Goal: Task Accomplishment & Management: Use online tool/utility

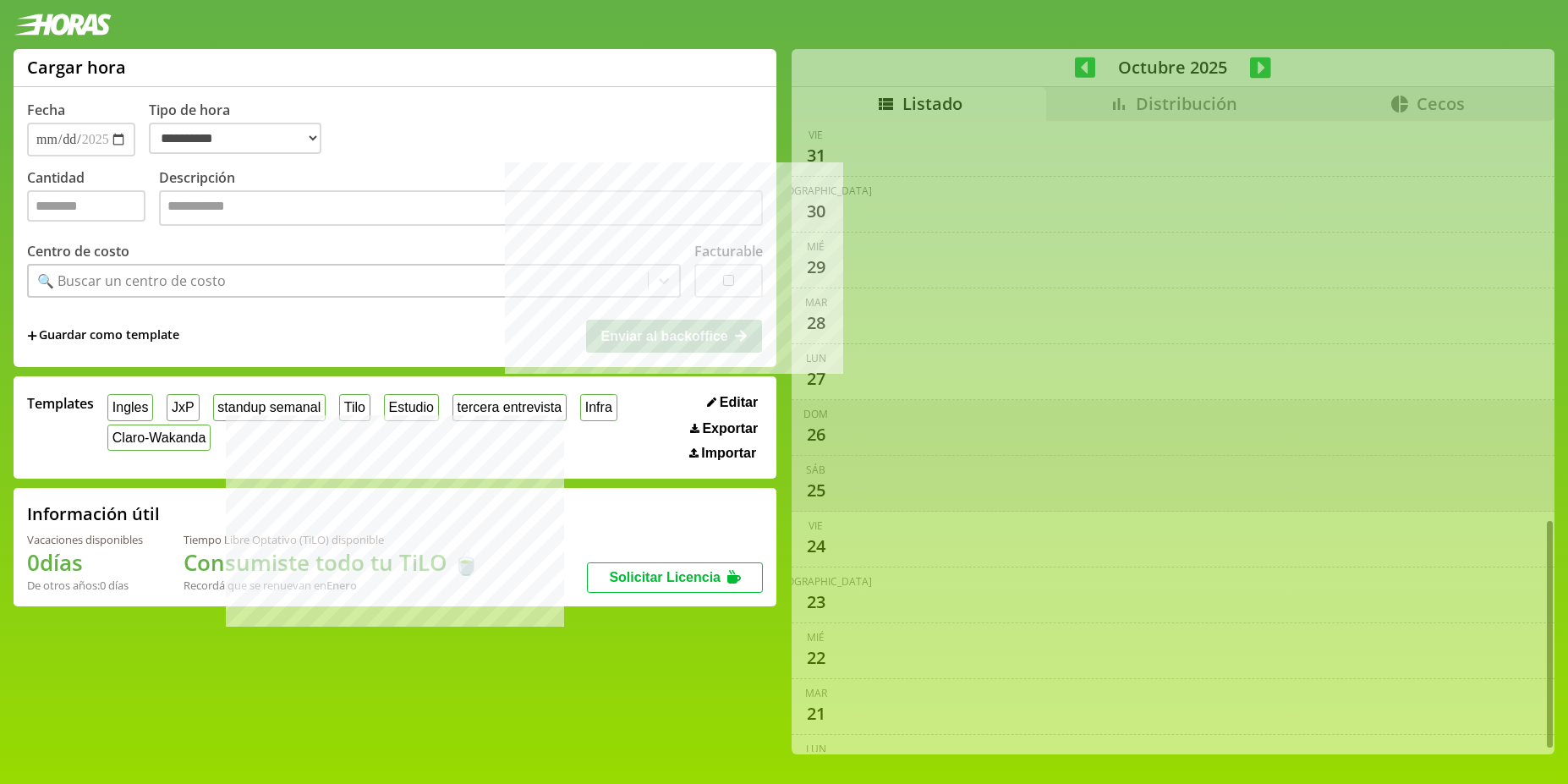
select select "**********"
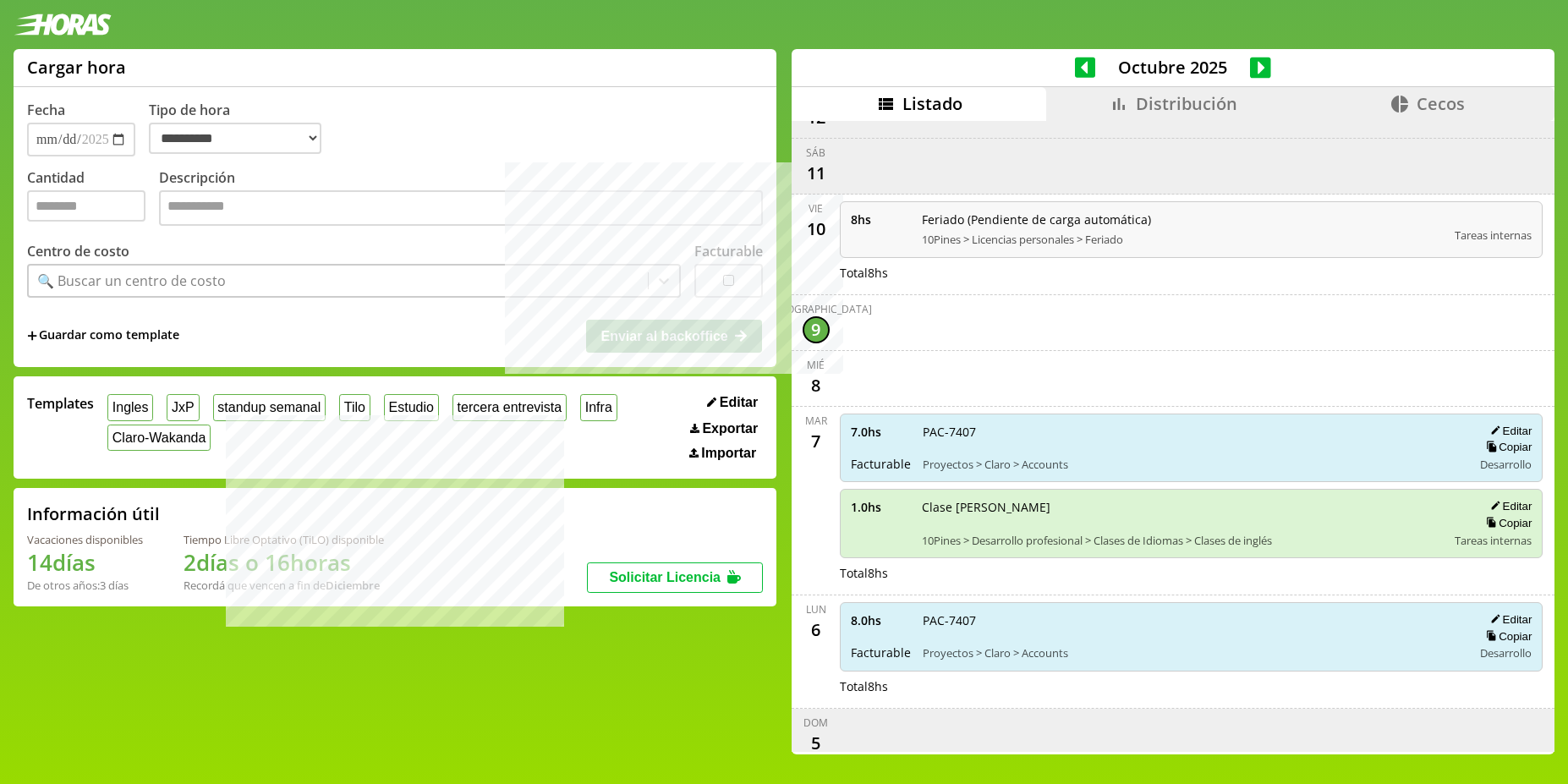
drag, startPoint x: 177, startPoint y: 567, endPoint x: 365, endPoint y: 565, distance: 188.0
click at [365, 565] on div "Vacaciones disponibles 14 días De otros años: 3 días Tiempo Libre Optativo (TiL…" at bounding box center [307, 562] width 560 height 61
click at [370, 565] on h1 "2 días o 16 horas" at bounding box center [283, 563] width 200 height 31
drag, startPoint x: 370, startPoint y: 565, endPoint x: 164, endPoint y: 566, distance: 206.0
click at [164, 566] on div "Vacaciones disponibles 14 días De otros años: 3 días Tiempo Libre Optativo (TiL…" at bounding box center [307, 562] width 560 height 61
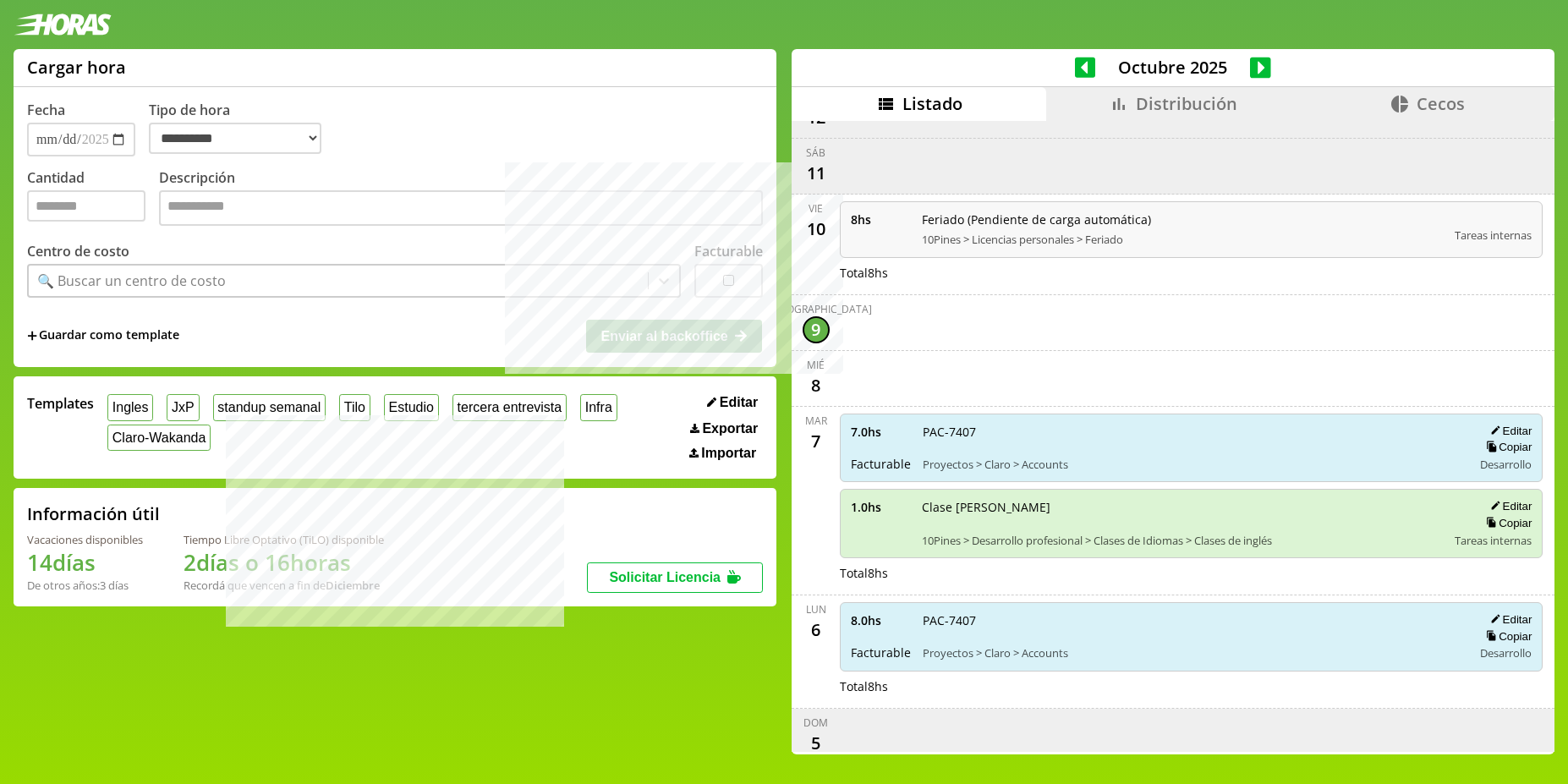
click at [164, 566] on div "Vacaciones disponibles 14 días De otros años: 3 días Tiempo Libre Optativo (TiL…" at bounding box center [307, 562] width 560 height 61
drag, startPoint x: 179, startPoint y: 565, endPoint x: 380, endPoint y: 576, distance: 201.3
click at [380, 576] on div "Vacaciones disponibles 14 días De otros años: 3 días Tiempo Libre Optativo (TiL…" at bounding box center [307, 562] width 560 height 61
click at [384, 576] on h1 "2 días o 16 horas" at bounding box center [283, 563] width 200 height 31
drag, startPoint x: 384, startPoint y: 576, endPoint x: 170, endPoint y: 576, distance: 214.0
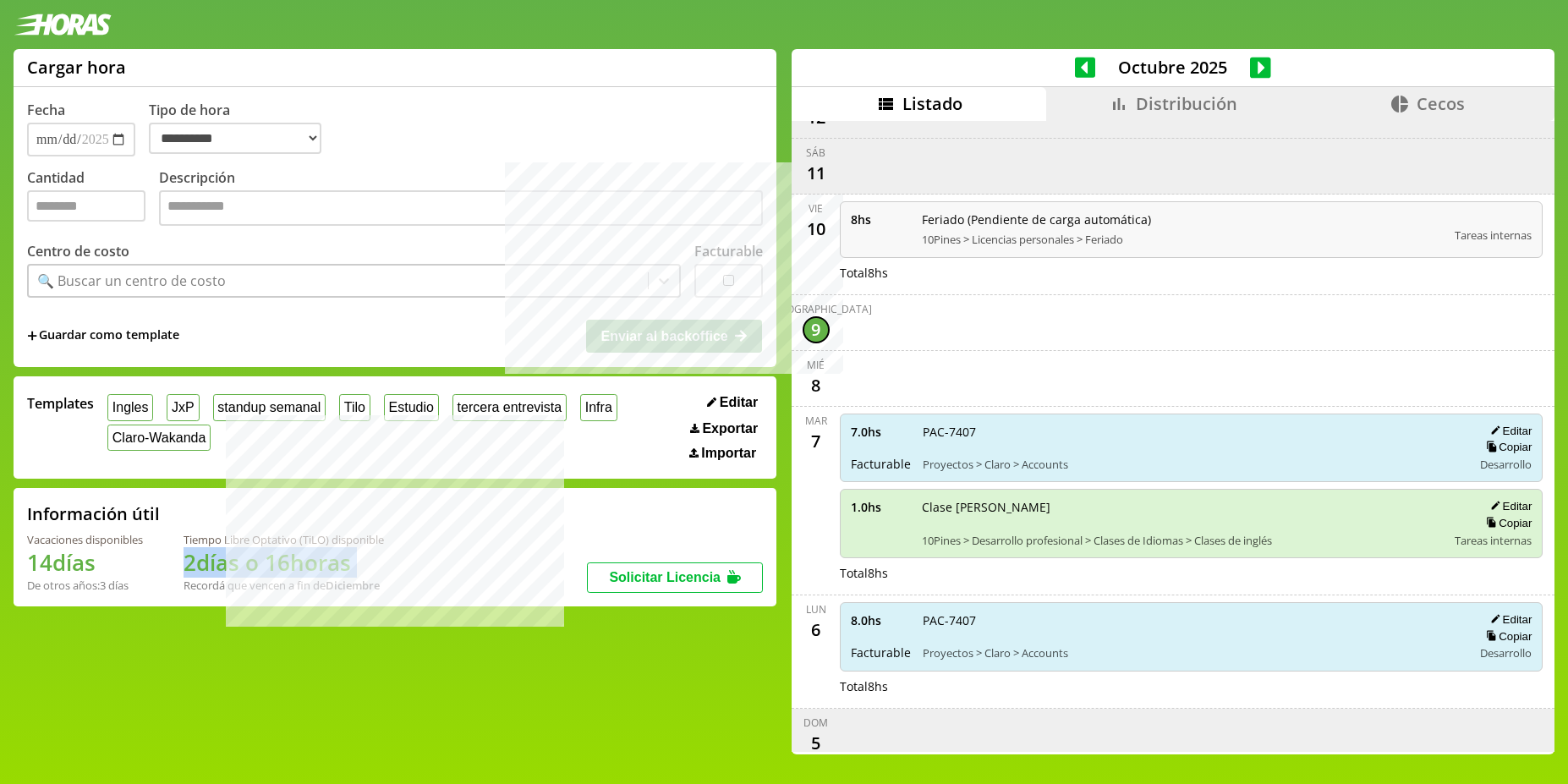
click at [170, 576] on div "Vacaciones disponibles 14 días De otros años: 3 días Tiempo Libre Optativo (TiL…" at bounding box center [307, 562] width 560 height 61
click at [174, 572] on div "Vacaciones disponibles 14 días De otros años: 3 días Tiempo Libre Optativo (TiL…" at bounding box center [307, 562] width 560 height 61
drag, startPoint x: 175, startPoint y: 571, endPoint x: 376, endPoint y: 572, distance: 201.0
click at [376, 572] on div "Vacaciones disponibles 14 días De otros años: 3 días Tiempo Libre Optativo (TiL…" at bounding box center [307, 562] width 560 height 61
click at [377, 572] on h1 "2 días o 16 horas" at bounding box center [283, 563] width 200 height 31
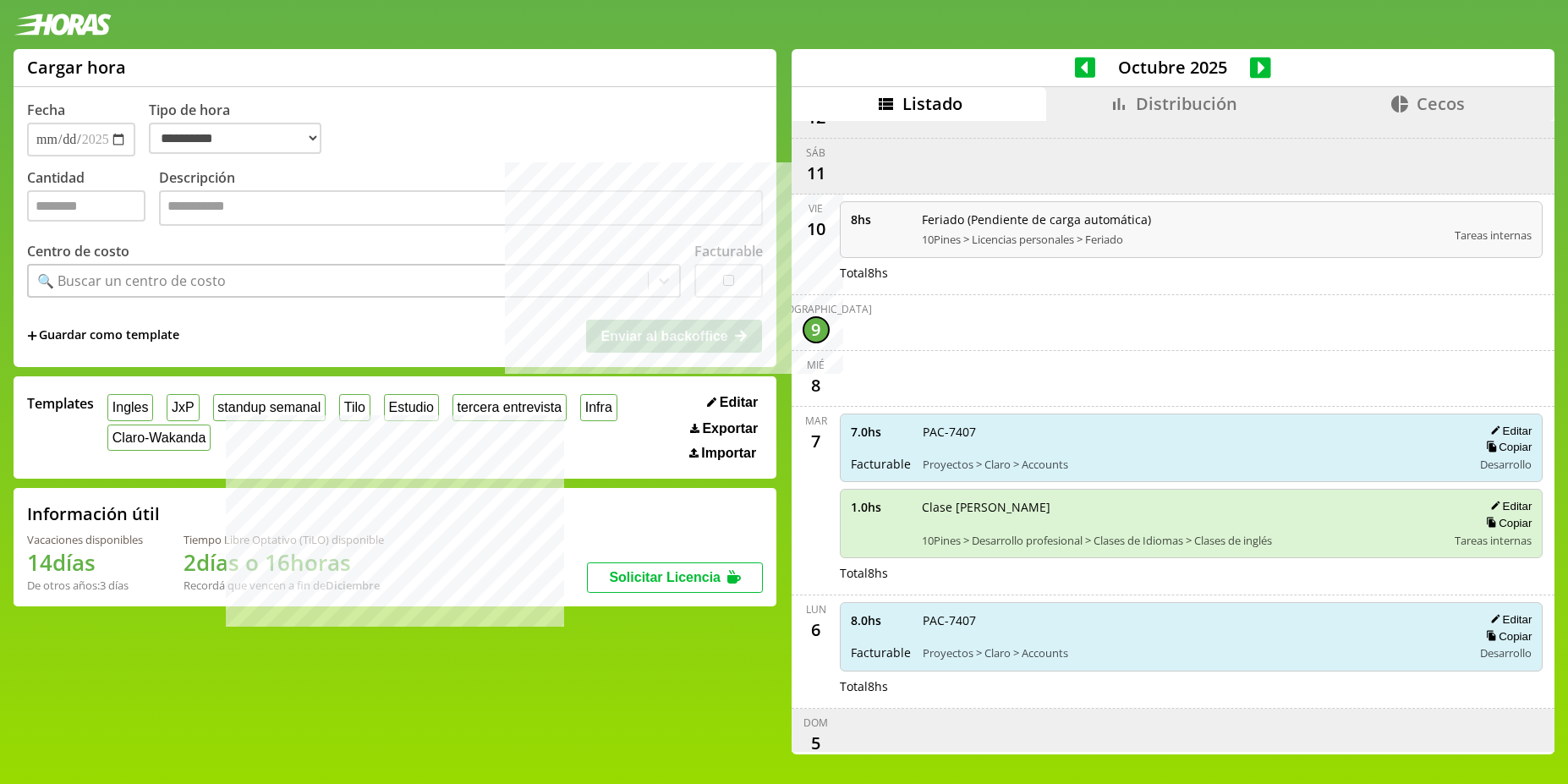
drag, startPoint x: 383, startPoint y: 568, endPoint x: 183, endPoint y: 567, distance: 200.0
click at [183, 567] on div "Vacaciones disponibles 14 días De otros años: 3 días Tiempo Libre Optativo (TiL…" at bounding box center [307, 562] width 560 height 61
drag, startPoint x: 183, startPoint y: 567, endPoint x: 331, endPoint y: 575, distance: 148.2
click at [331, 575] on div "Vacaciones disponibles 14 días De otros años: 3 días Tiempo Libre Optativo (TiL…" at bounding box center [307, 562] width 560 height 61
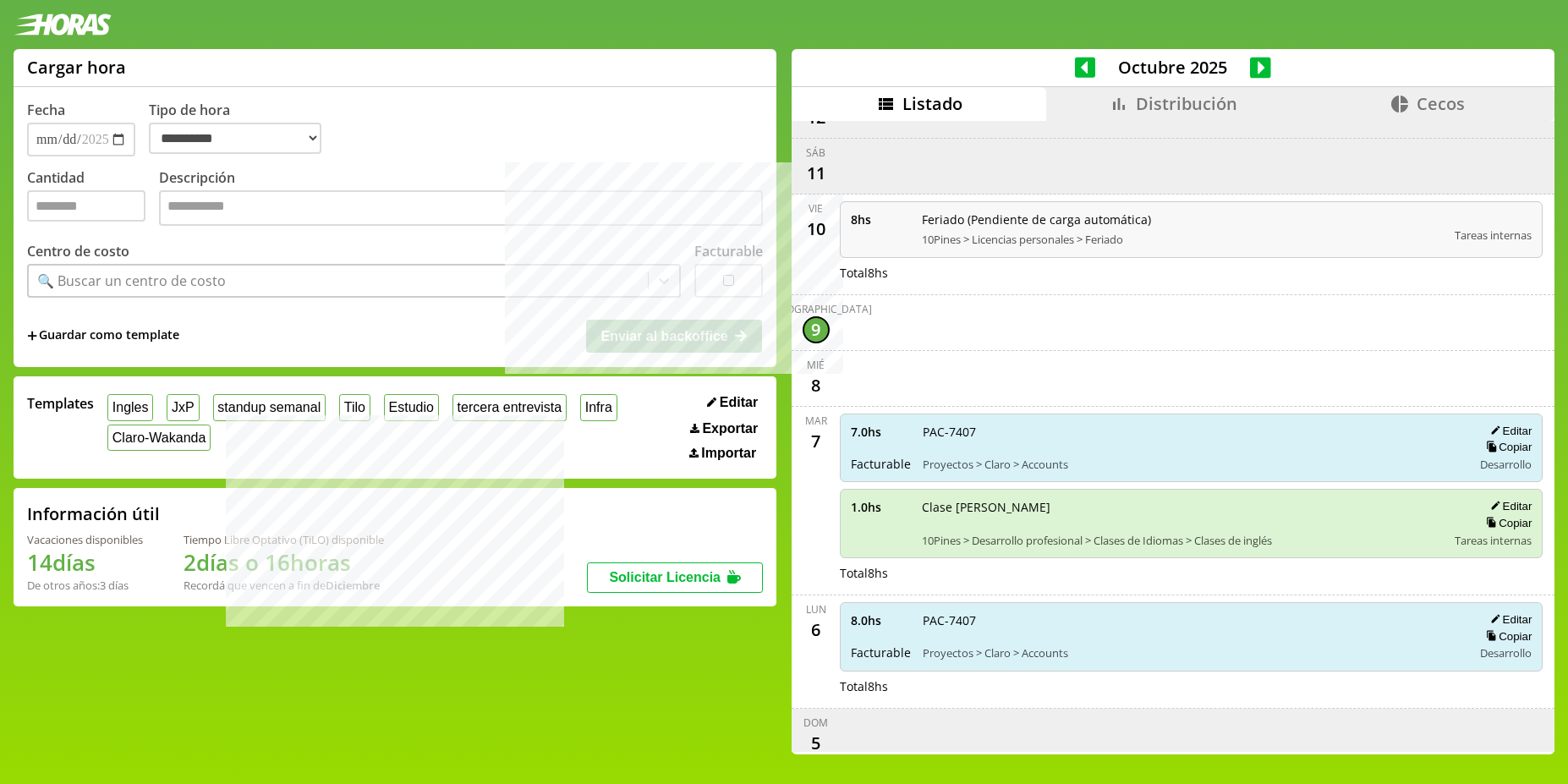
click at [376, 575] on h1 "2 días o 16 horas" at bounding box center [283, 563] width 200 height 31
drag, startPoint x: 371, startPoint y: 572, endPoint x: 149, endPoint y: 572, distance: 222.0
click at [149, 572] on div "Vacaciones disponibles 14 días De otros años: 3 días Tiempo Libre Optativo (TiL…" at bounding box center [307, 562] width 560 height 61
click at [169, 570] on div "Vacaciones disponibles 14 días De otros años: 3 días Tiempo Libre Optativo (TiL…" at bounding box center [307, 562] width 560 height 61
drag, startPoint x: 182, startPoint y: 570, endPoint x: 377, endPoint y: 565, distance: 195.1
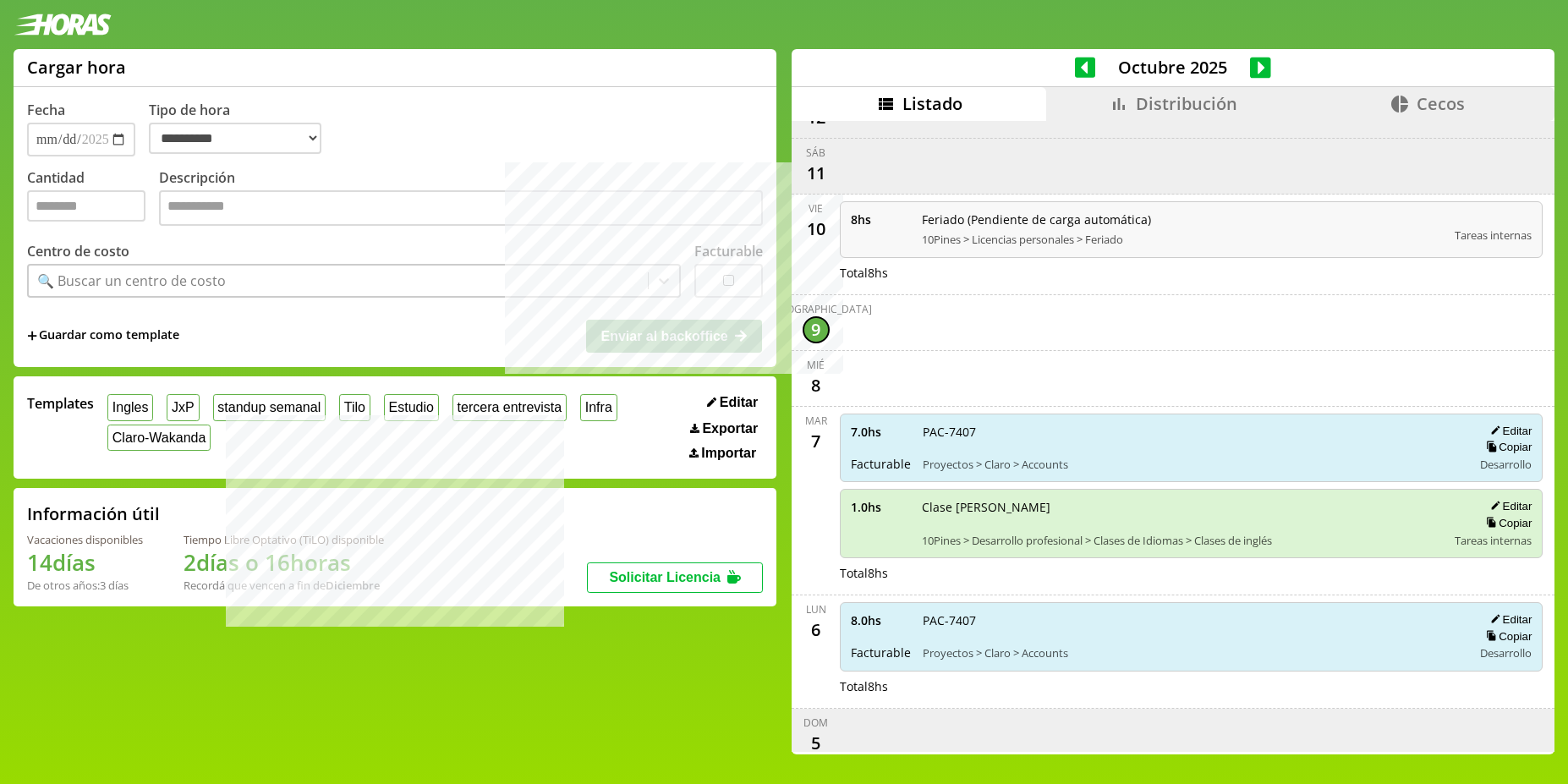
click at [377, 565] on div "Vacaciones disponibles 14 días De otros años: 3 días Tiempo Libre Optativo (TiL…" at bounding box center [307, 562] width 560 height 61
click at [377, 565] on h1 "2 días o 16 horas" at bounding box center [283, 563] width 200 height 31
